Goal: Information Seeking & Learning: Check status

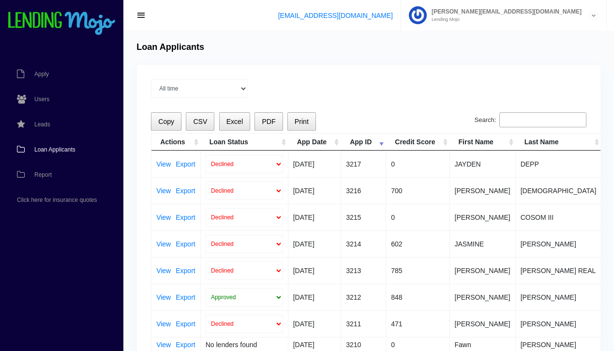
click at [59, 152] on span "Loan Applicants" at bounding box center [54, 150] width 41 height 6
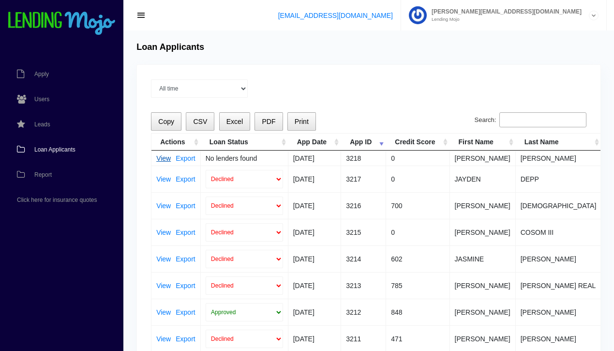
click at [164, 159] on link "View" at bounding box center [163, 158] width 15 height 7
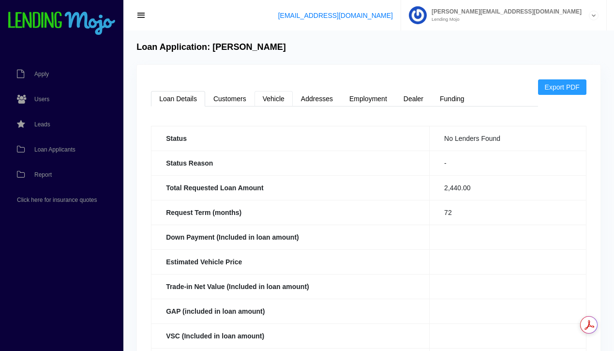
click at [272, 100] on link "Vehicle" at bounding box center [274, 98] width 38 height 15
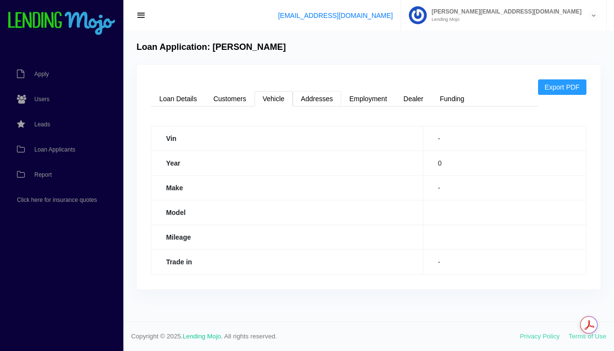
click at [324, 98] on link "Addresses" at bounding box center [317, 98] width 48 height 15
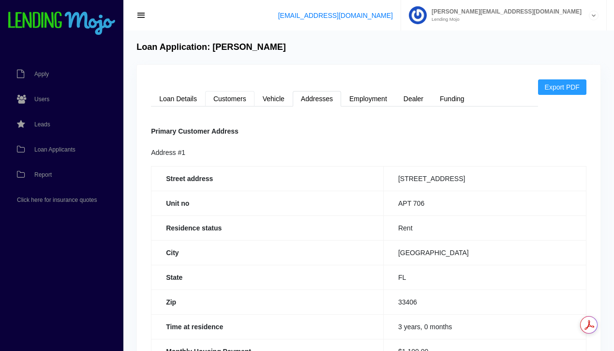
click at [226, 97] on link "Customers" at bounding box center [229, 98] width 49 height 15
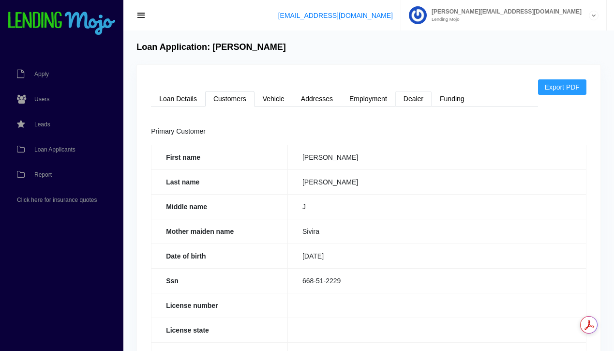
click at [417, 99] on link "Dealer" at bounding box center [413, 98] width 36 height 15
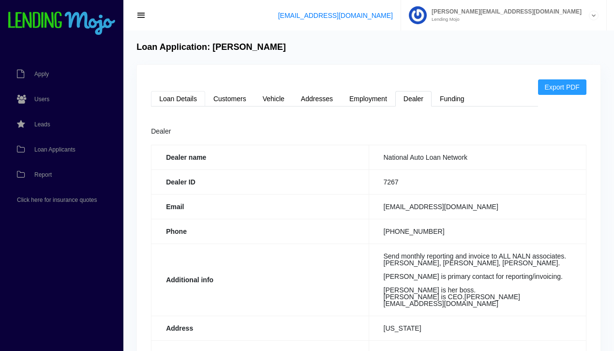
click at [179, 102] on link "Loan Details" at bounding box center [178, 98] width 54 height 15
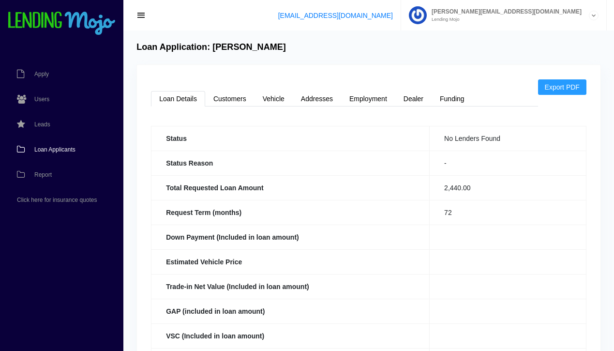
click at [46, 152] on span "Loan Applicants" at bounding box center [54, 150] width 41 height 6
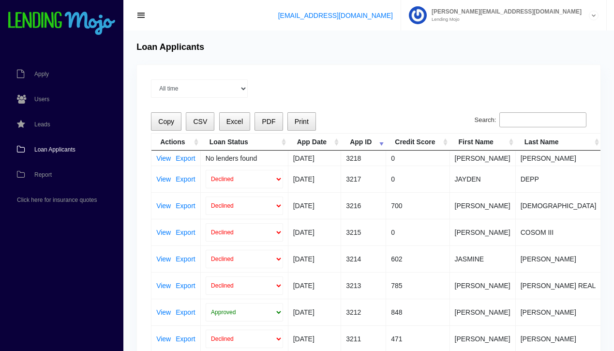
click at [106, 92] on link "Users" at bounding box center [57, 99] width 114 height 25
